Goal: Task Accomplishment & Management: Use online tool/utility

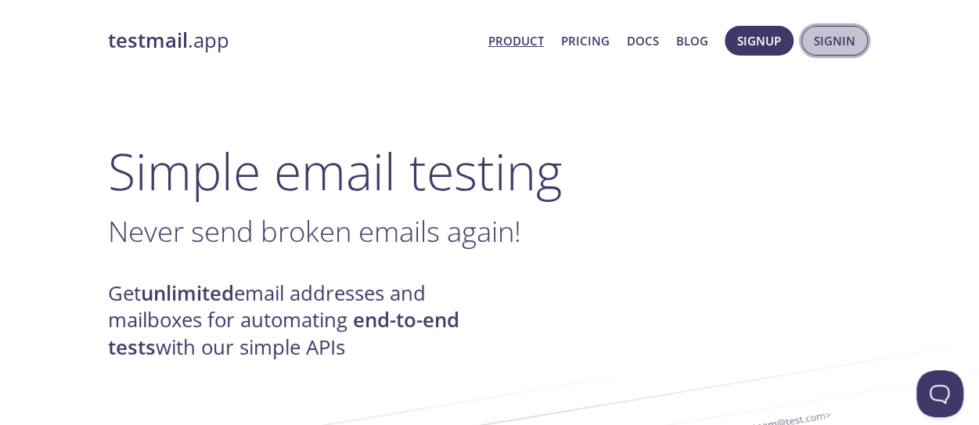
click at [831, 52] on button "Signin" at bounding box center [834, 41] width 67 height 30
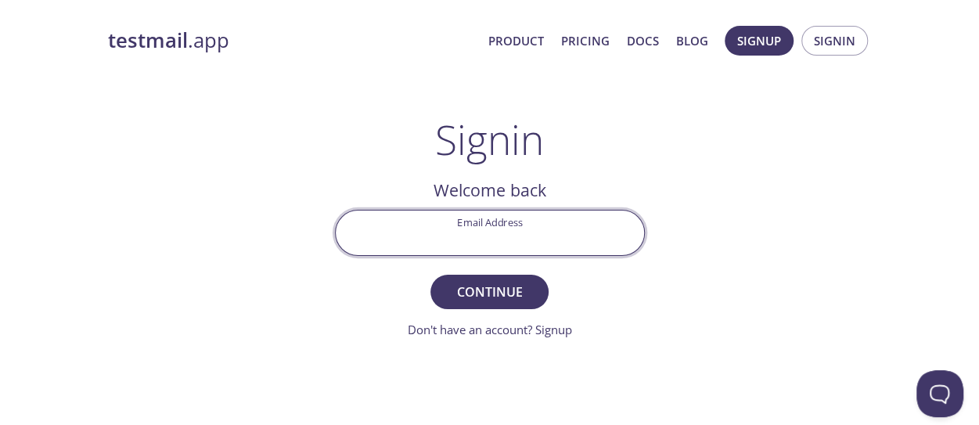
click at [485, 235] on input "Email Address" at bounding box center [490, 232] width 308 height 45
type input "[EMAIL_ADDRESS][DOMAIN_NAME]"
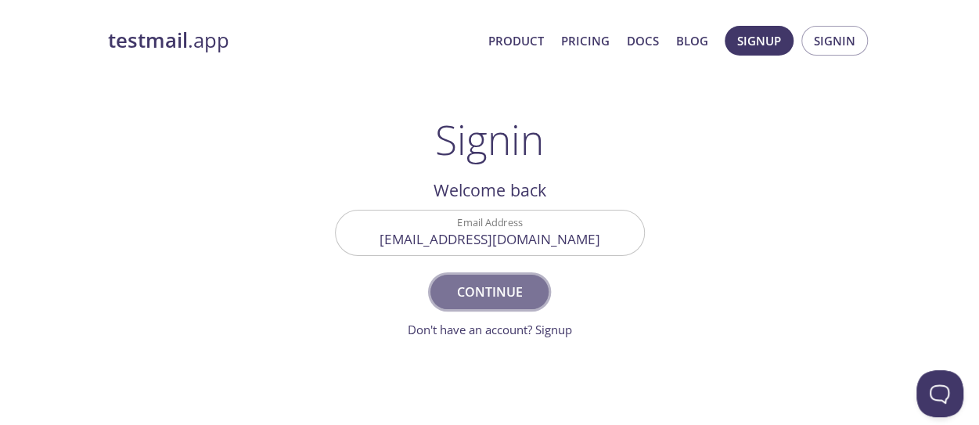
click at [497, 293] on span "Continue" at bounding box center [489, 292] width 83 height 22
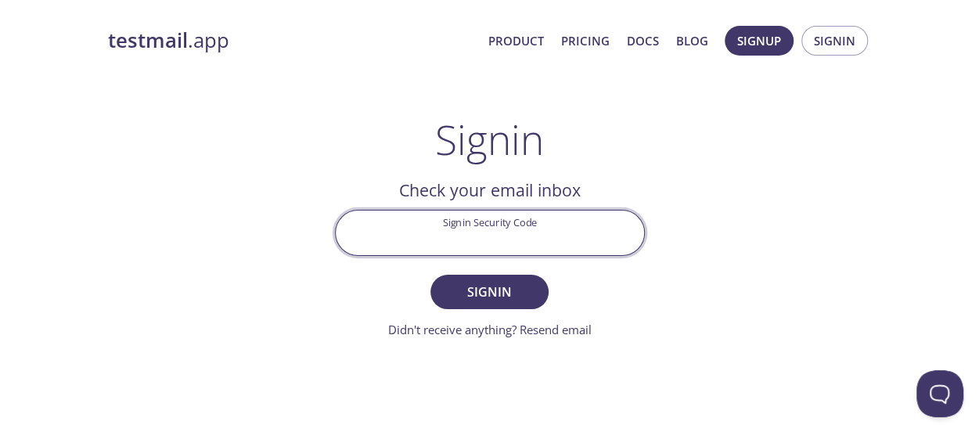
click at [437, 239] on input "Signin Security Code" at bounding box center [490, 232] width 308 height 45
paste input "8LFBLEZ"
type input "8LFBLEZ"
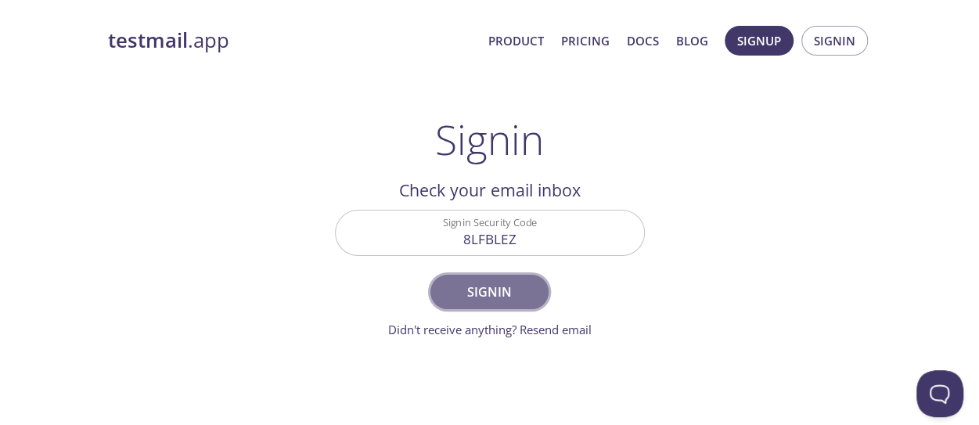
click at [478, 290] on span "Signin" at bounding box center [489, 292] width 83 height 22
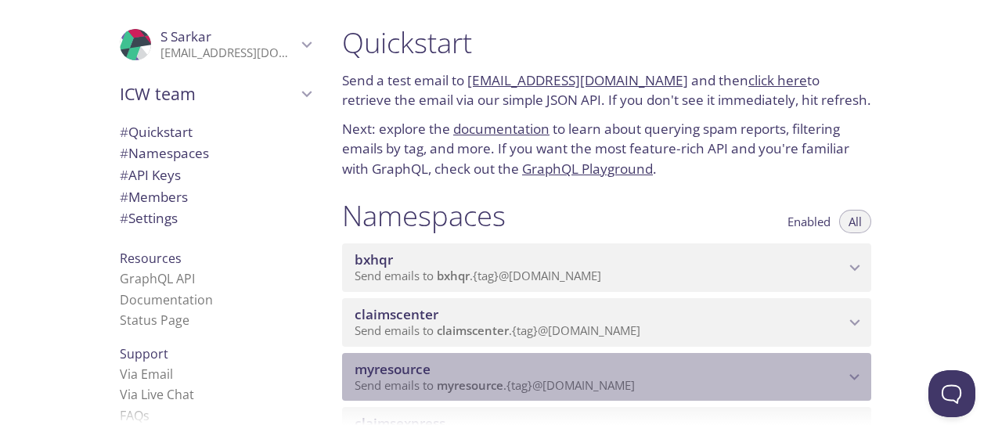
click at [806, 383] on p "Send emails to myresource . {tag} @[DOMAIN_NAME]" at bounding box center [599, 386] width 490 height 16
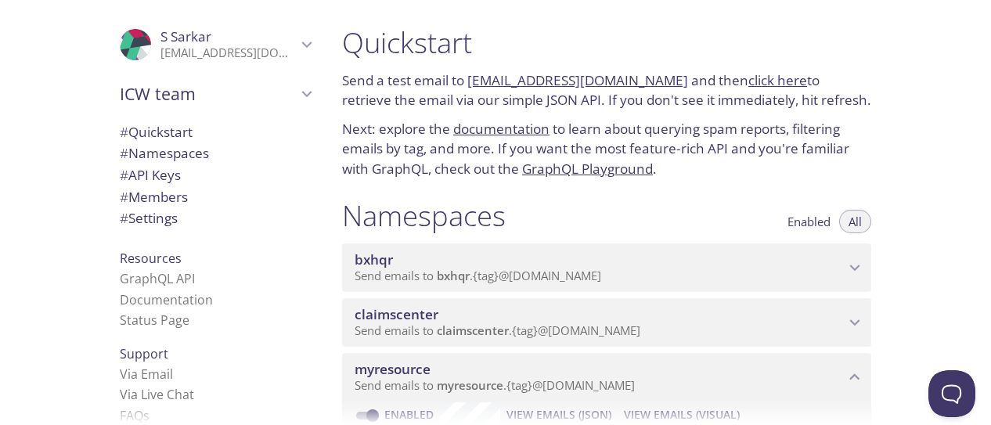
scroll to position [156, 0]
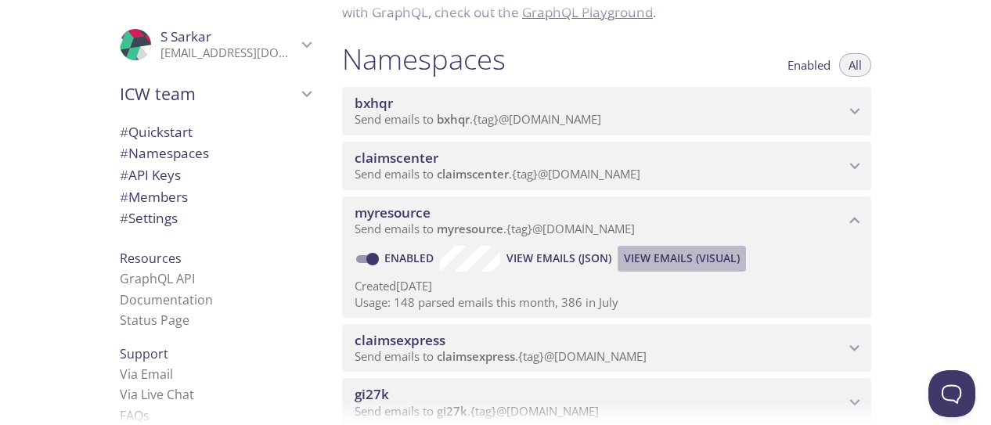
click at [651, 260] on span "View Emails (Visual)" at bounding box center [682, 258] width 116 height 19
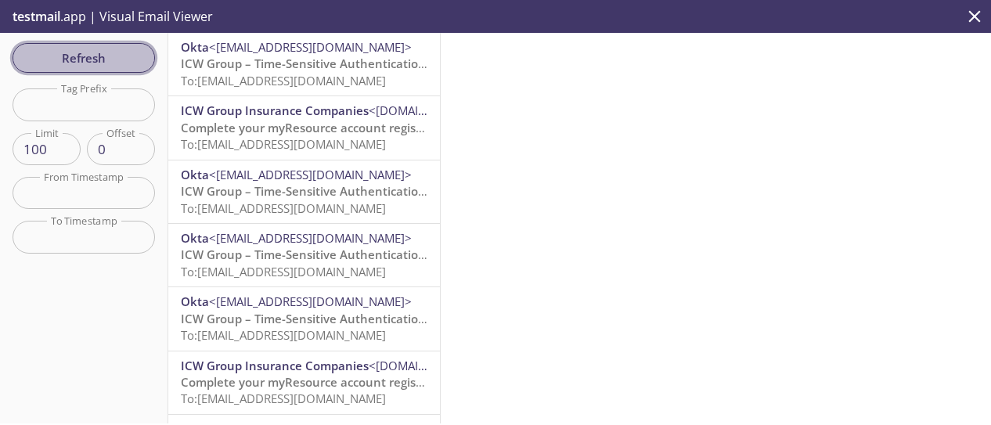
click at [118, 63] on span "Refresh" at bounding box center [83, 58] width 117 height 20
click at [99, 54] on span "Refresh" at bounding box center [83, 58] width 117 height 20
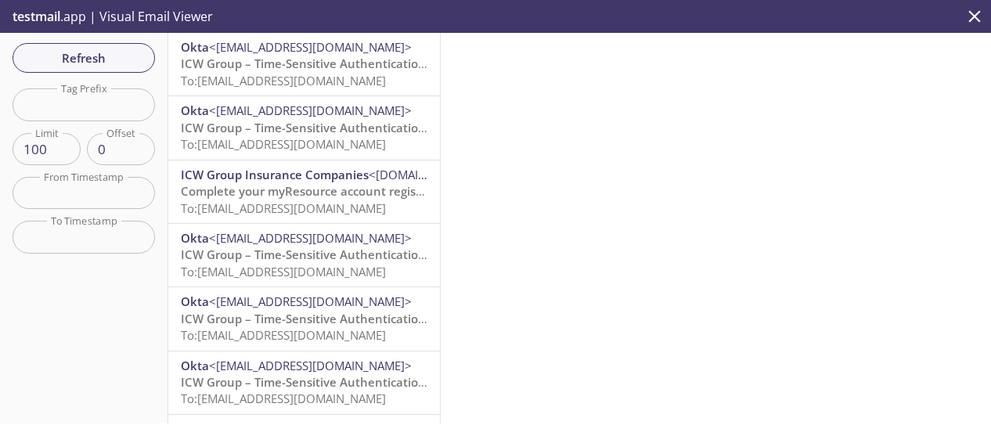
click at [286, 62] on span "ICW Group – Time-Sensitive Authentication Code" at bounding box center [319, 64] width 277 height 16
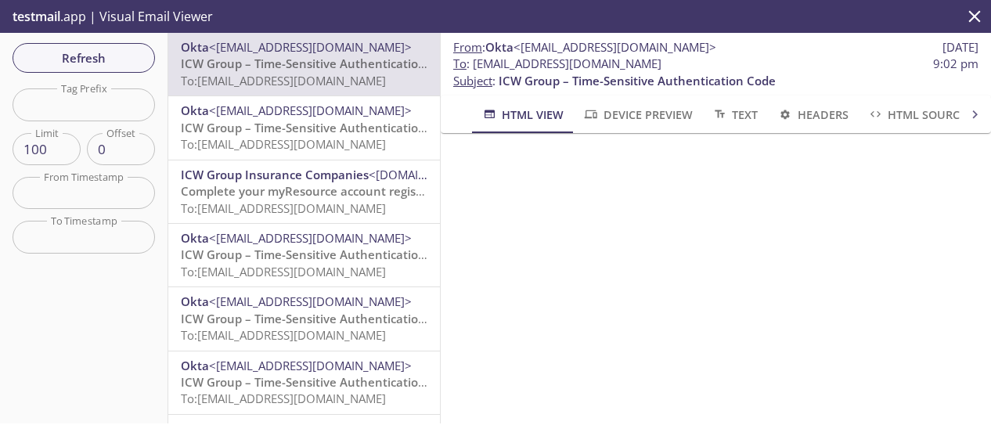
drag, startPoint x: 729, startPoint y: 66, endPoint x: 476, endPoint y: 67, distance: 253.5
click at [476, 67] on span "To : [EMAIL_ADDRESS][DOMAIN_NAME] 9:02 pm" at bounding box center [715, 64] width 525 height 16
copy span "[EMAIL_ADDRESS][DOMAIN_NAME]"
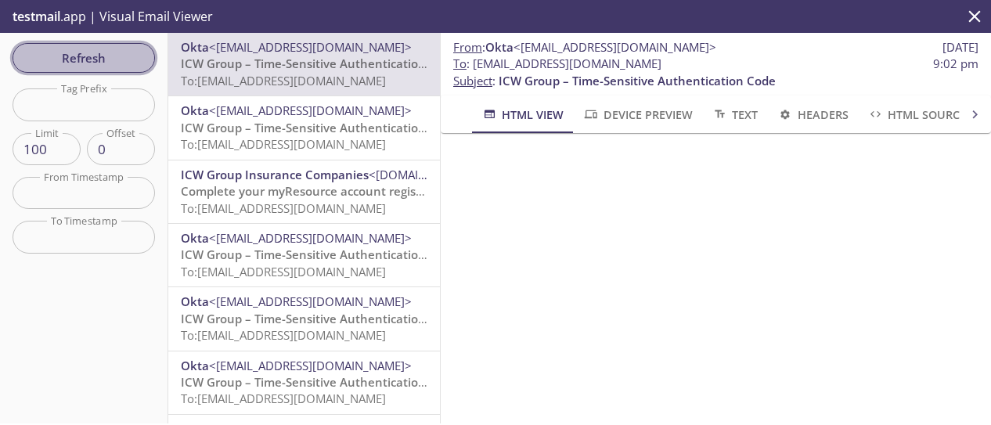
click at [103, 60] on span "Refresh" at bounding box center [83, 58] width 117 height 20
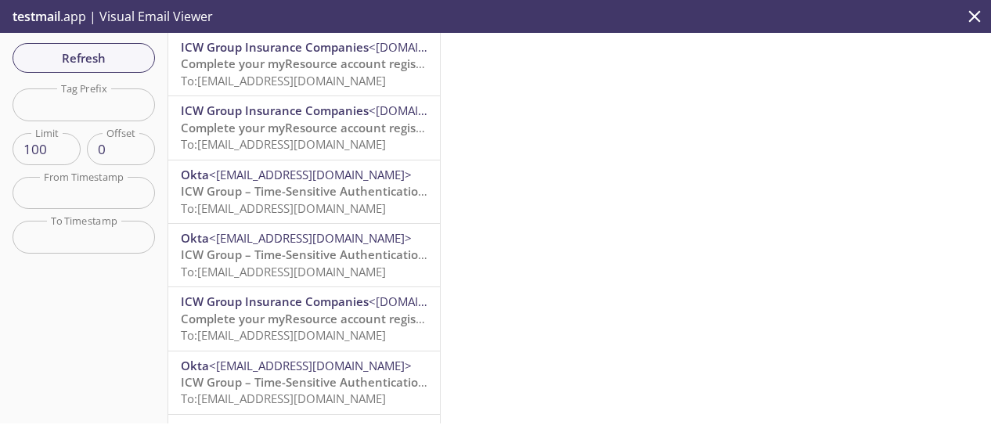
click at [255, 73] on span "To: [EMAIL_ADDRESS][DOMAIN_NAME]" at bounding box center [283, 81] width 205 height 16
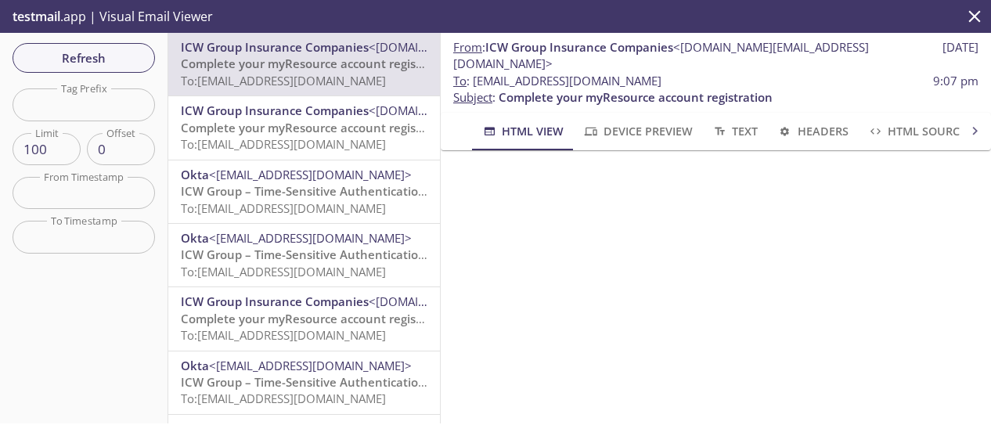
click at [648, 121] on span "Device Preview" at bounding box center [637, 131] width 110 height 20
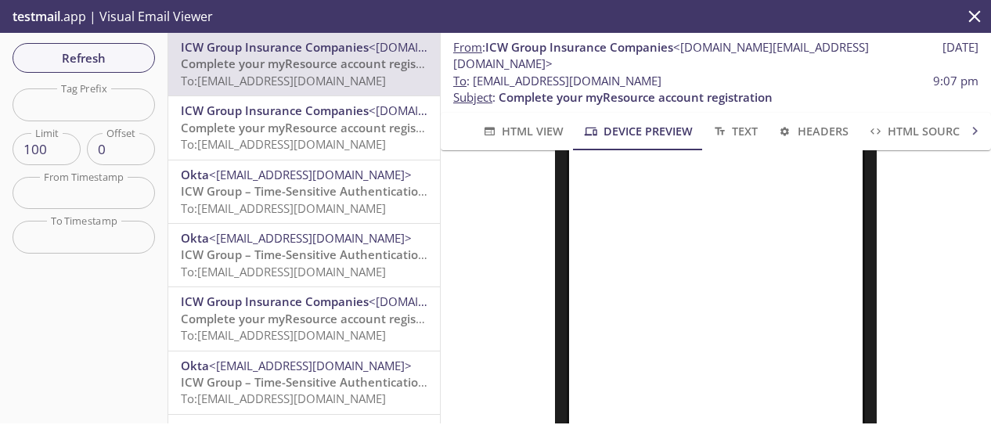
scroll to position [548, 0]
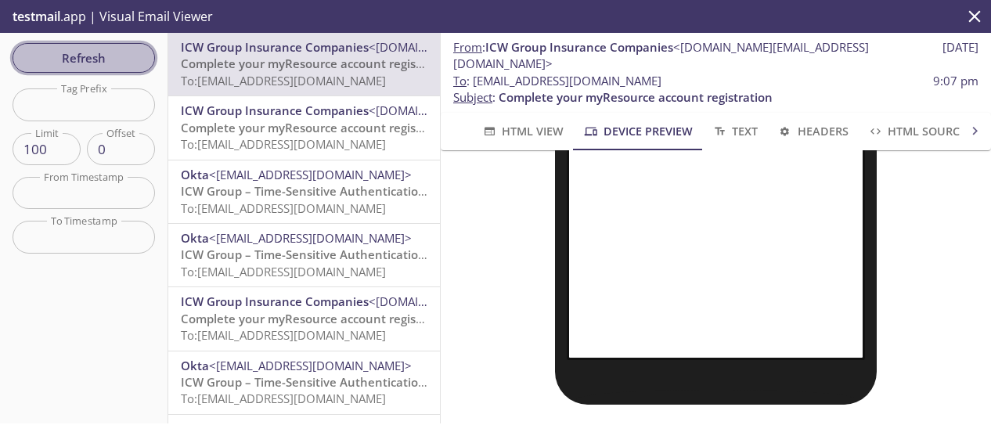
click at [102, 56] on span "Refresh" at bounding box center [83, 58] width 117 height 20
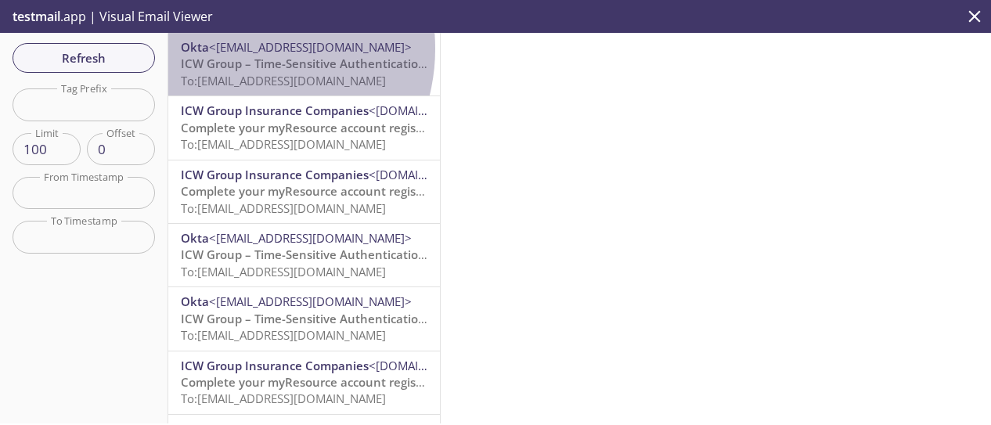
click at [239, 49] on span "<[EMAIL_ADDRESS][DOMAIN_NAME]>" at bounding box center [310, 47] width 203 height 16
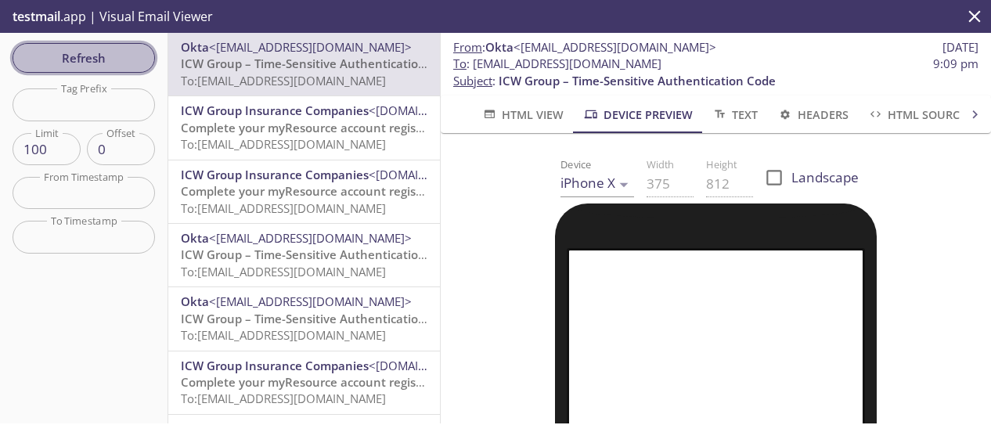
click at [103, 67] on span "Refresh" at bounding box center [83, 58] width 117 height 20
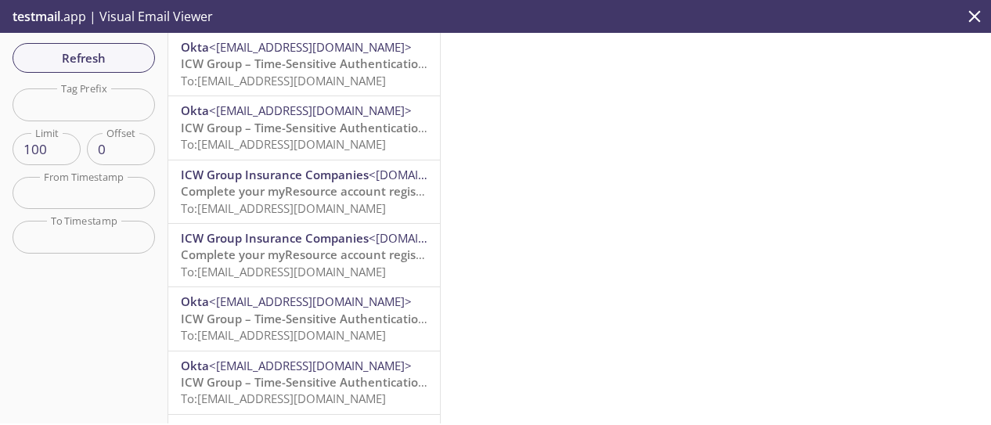
click at [238, 77] on span "To: [EMAIL_ADDRESS][DOMAIN_NAME]" at bounding box center [283, 81] width 205 height 16
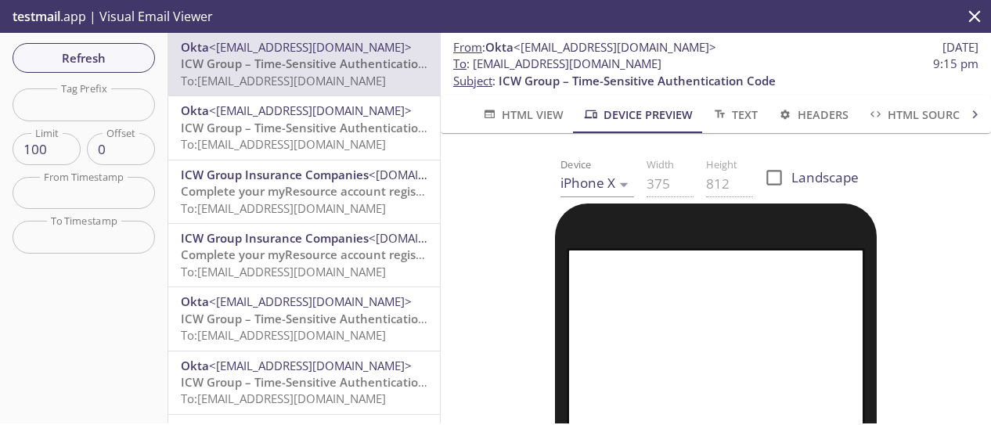
drag, startPoint x: 670, startPoint y: 69, endPoint x: 478, endPoint y: 68, distance: 191.7
click at [478, 68] on span "To : [EMAIL_ADDRESS][DOMAIN_NAME] 9:15 pm" at bounding box center [715, 64] width 525 height 16
copy span "[EMAIL_ADDRESS][DOMAIN_NAME]"
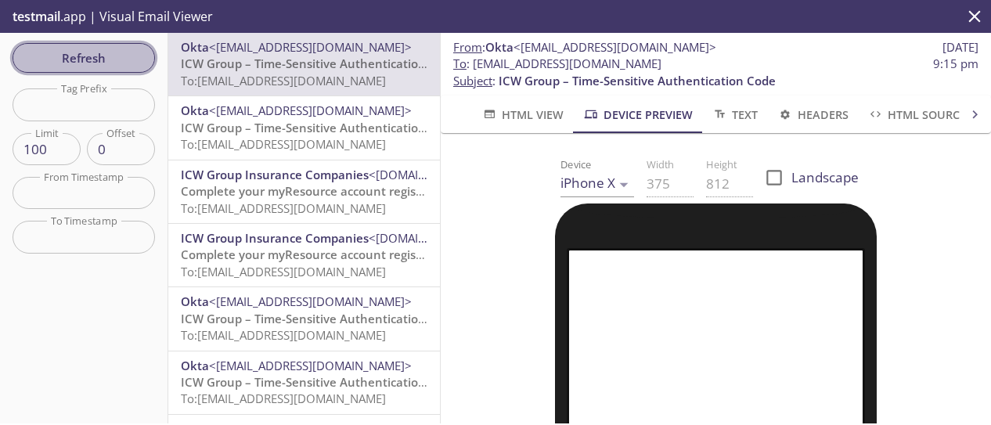
click at [113, 63] on span "Refresh" at bounding box center [83, 58] width 117 height 20
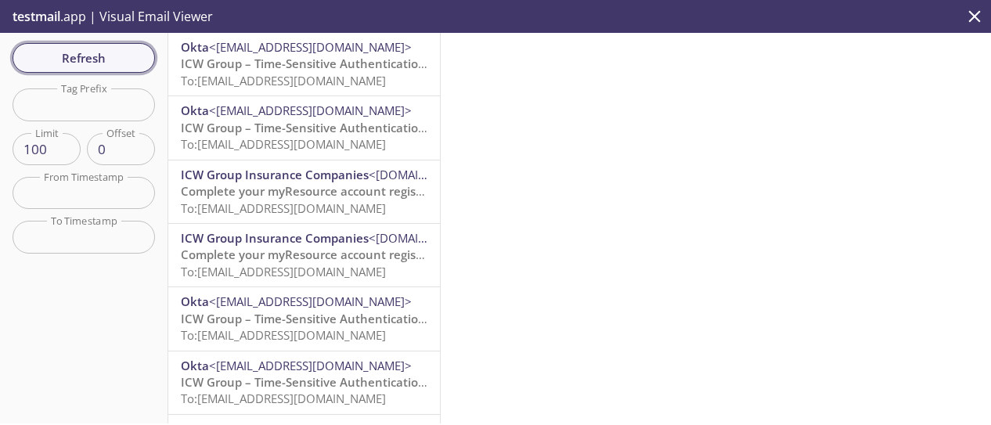
click at [120, 63] on span "Refresh" at bounding box center [83, 58] width 117 height 20
click at [100, 45] on button "Refresh" at bounding box center [84, 58] width 142 height 30
click at [135, 51] on span "Refresh" at bounding box center [83, 58] width 117 height 20
click at [100, 56] on span "Refresh" at bounding box center [83, 58] width 117 height 20
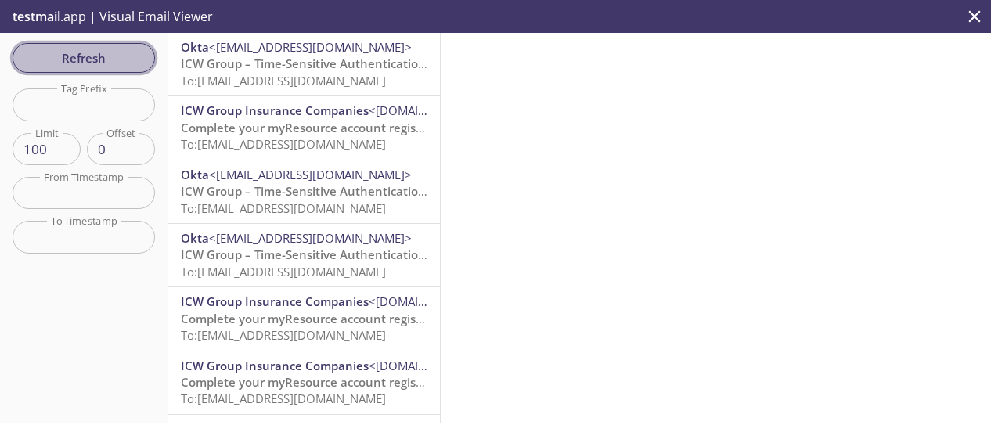
click at [103, 57] on span "Refresh" at bounding box center [83, 58] width 117 height 20
click at [119, 63] on span "Refresh" at bounding box center [83, 58] width 117 height 20
click at [110, 52] on span "Refresh" at bounding box center [83, 58] width 117 height 20
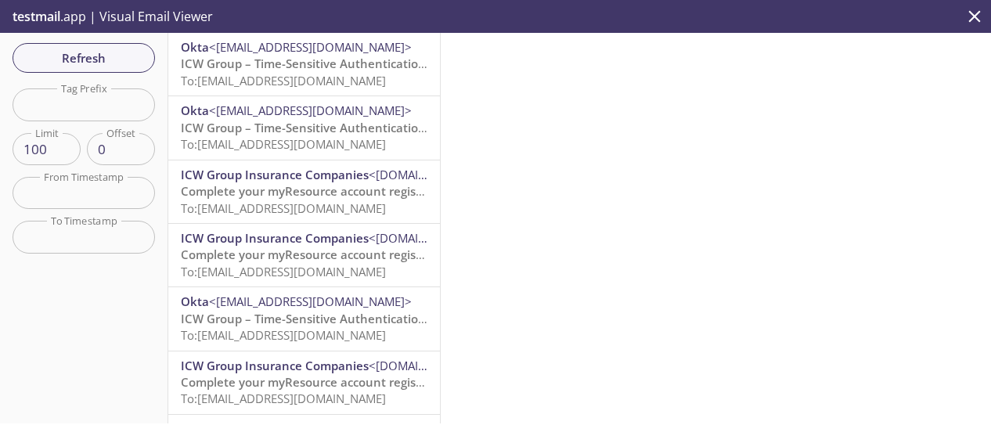
click at [257, 73] on span "To: [EMAIL_ADDRESS][DOMAIN_NAME]" at bounding box center [283, 81] width 205 height 16
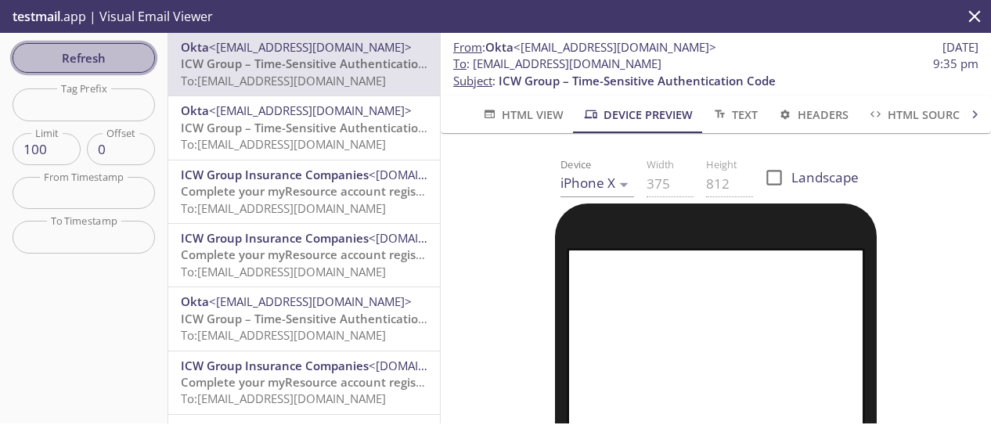
click at [87, 61] on span "Refresh" at bounding box center [83, 58] width 117 height 20
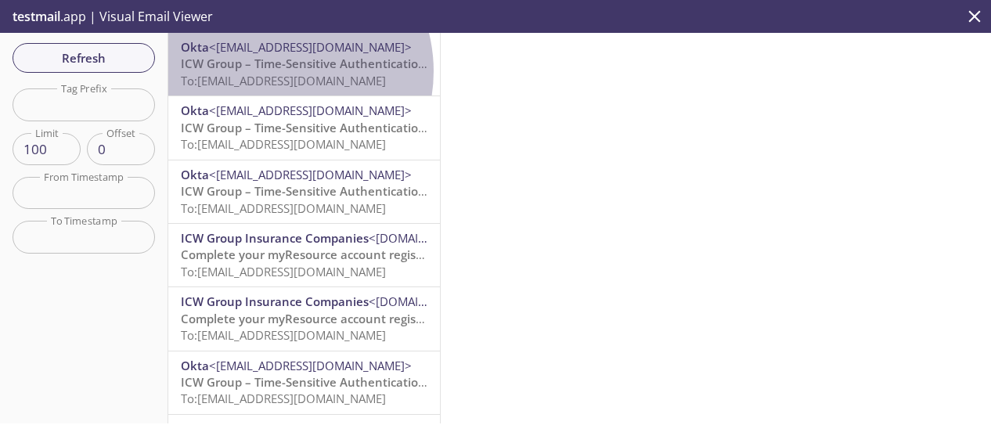
click at [275, 71] on span "ICW Group – Time-Sensitive Authentication Code" at bounding box center [319, 64] width 277 height 16
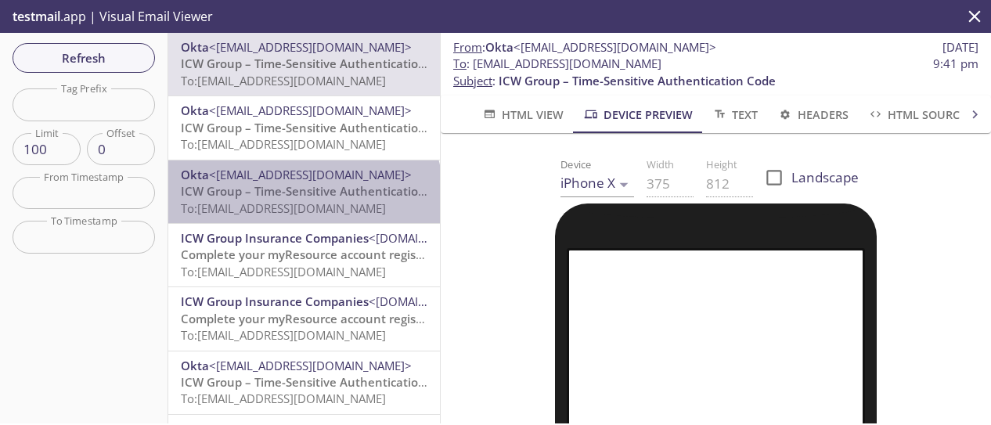
click at [303, 198] on span "ICW Group – Time-Sensitive Authentication Code" at bounding box center [319, 191] width 277 height 16
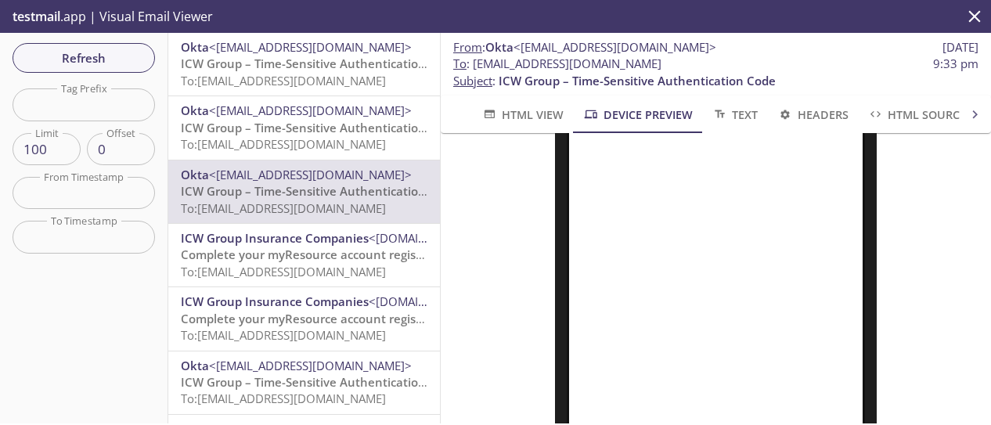
scroll to position [391, 0]
